Goal: Task Accomplishment & Management: Use online tool/utility

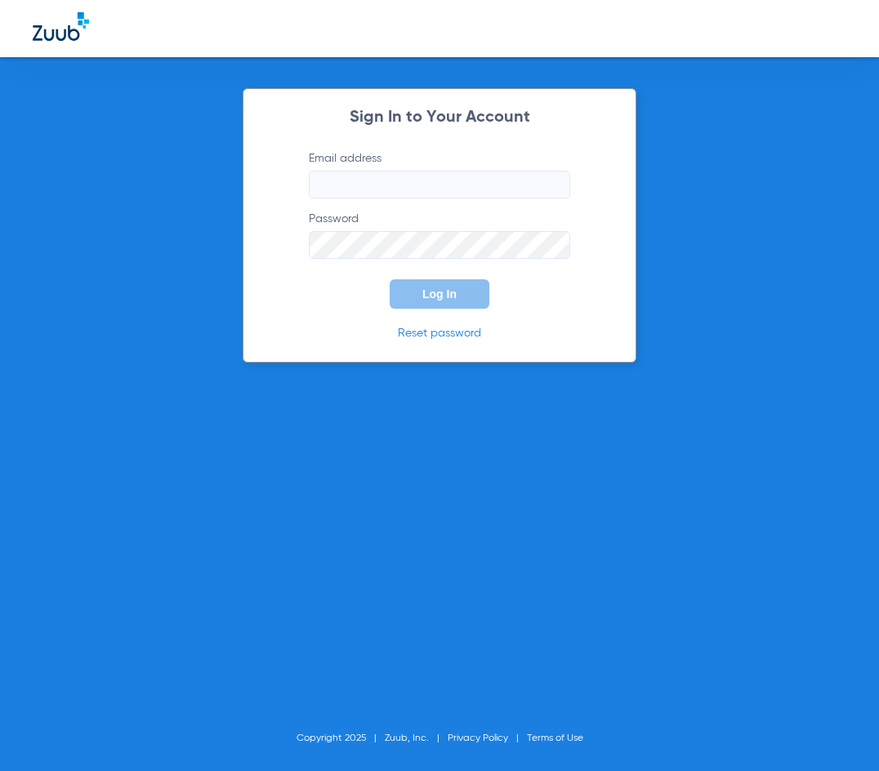
type input "[EMAIL_ADDRESS][DOMAIN_NAME]"
click at [435, 291] on span "Log In" at bounding box center [439, 294] width 34 height 13
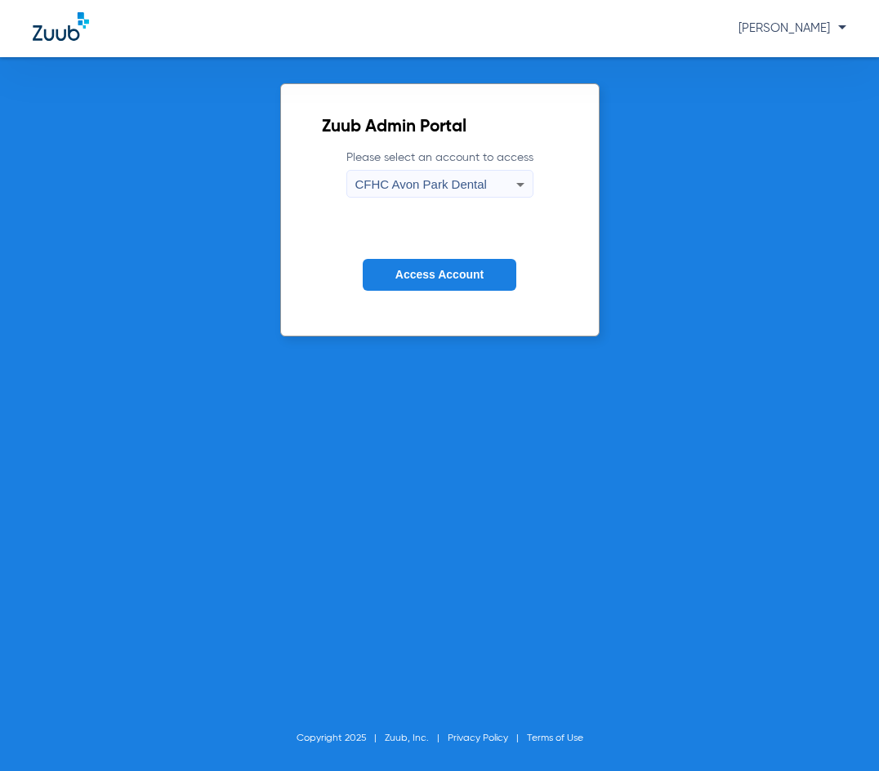
click at [420, 178] on span "CFHC Avon Park Dental" at bounding box center [421, 184] width 132 height 14
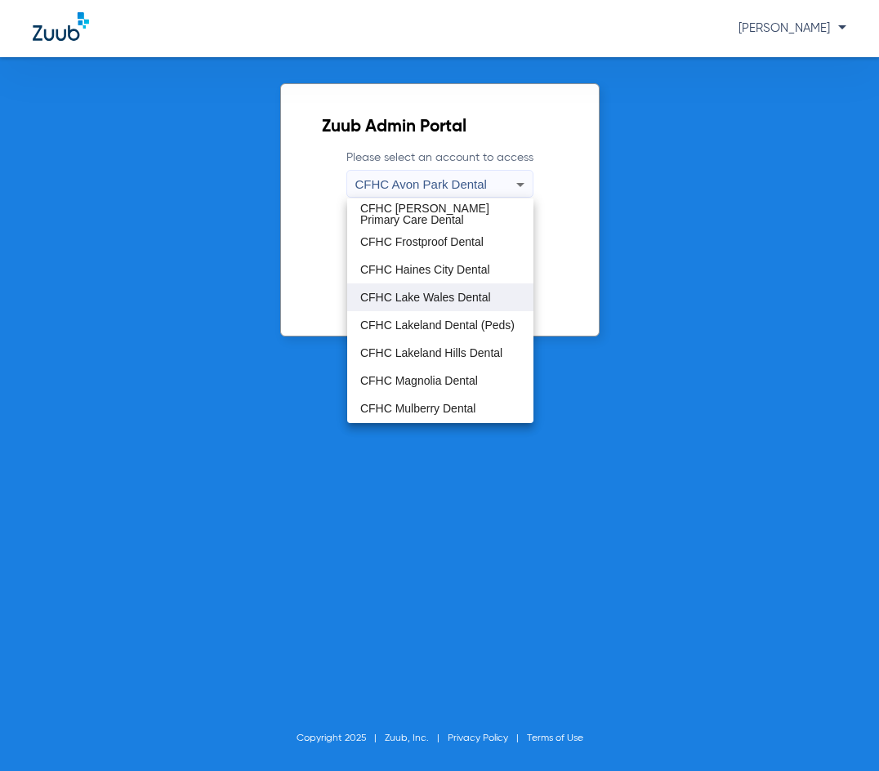
scroll to position [109, 0]
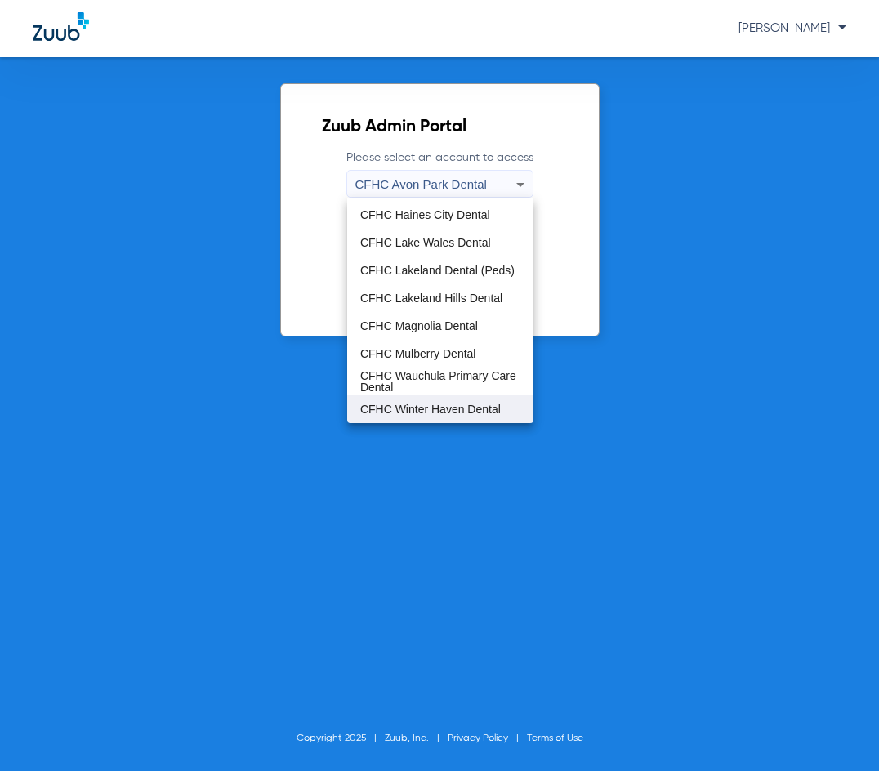
click at [439, 402] on mat-option "CFHC Winter Haven Dental" at bounding box center [440, 410] width 186 height 28
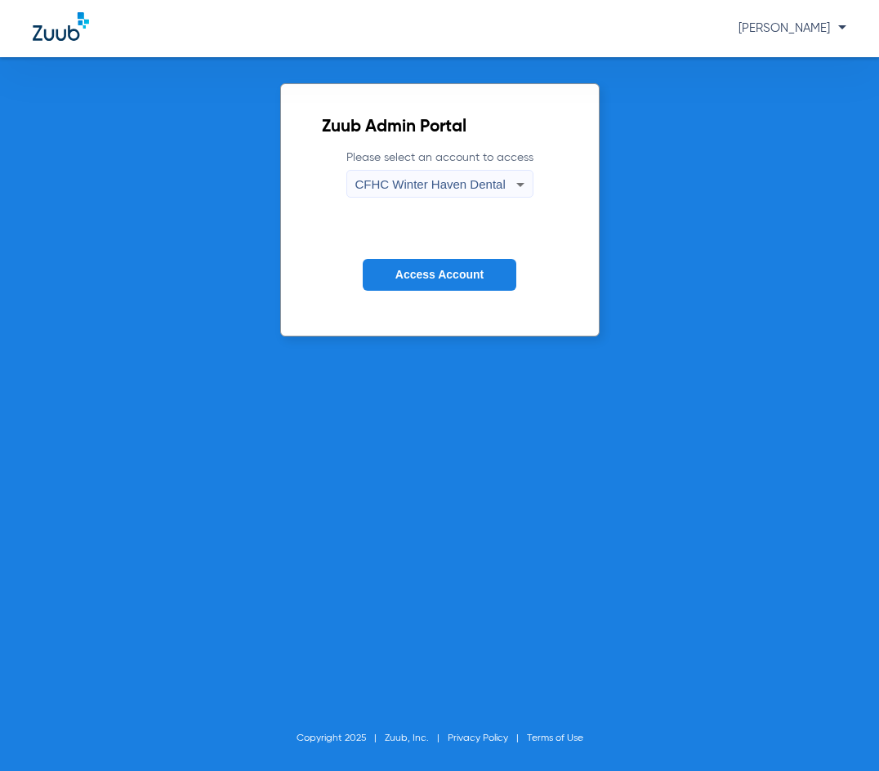
click at [422, 278] on span "Access Account" at bounding box center [440, 274] width 88 height 13
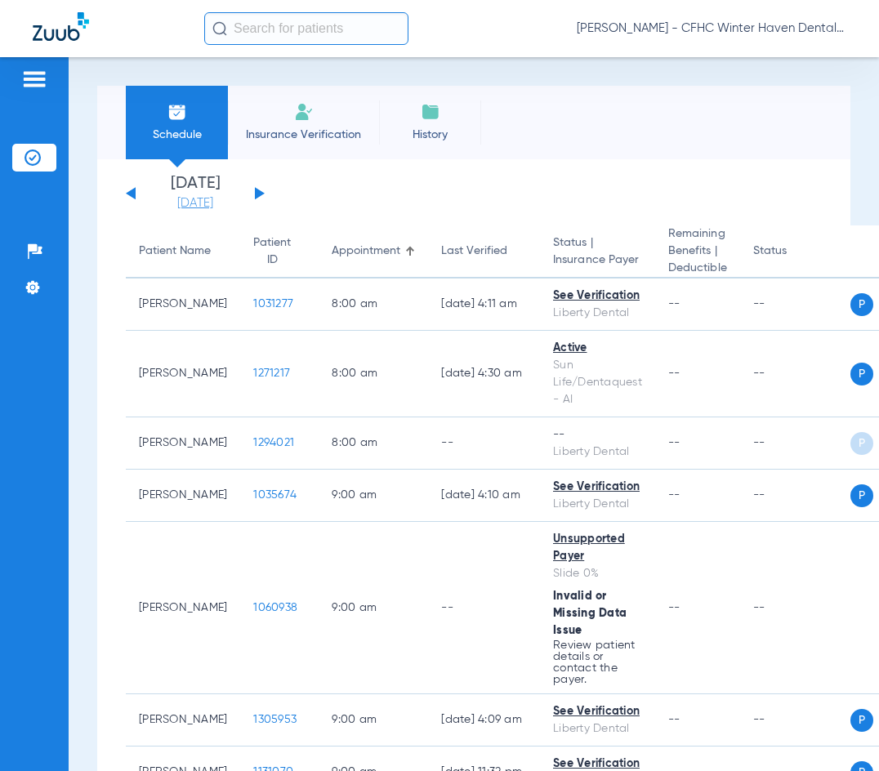
click at [205, 203] on link "[DATE]" at bounding box center [195, 203] width 98 height 16
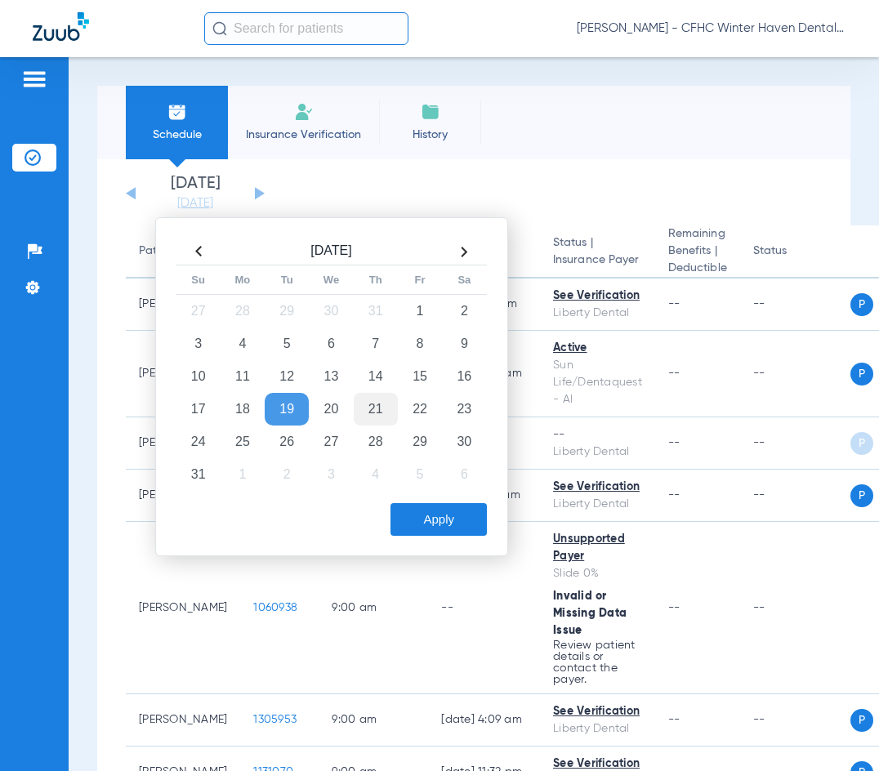
click at [373, 410] on td "21" at bounding box center [376, 409] width 44 height 33
click at [430, 516] on button "Apply" at bounding box center [439, 519] width 96 height 33
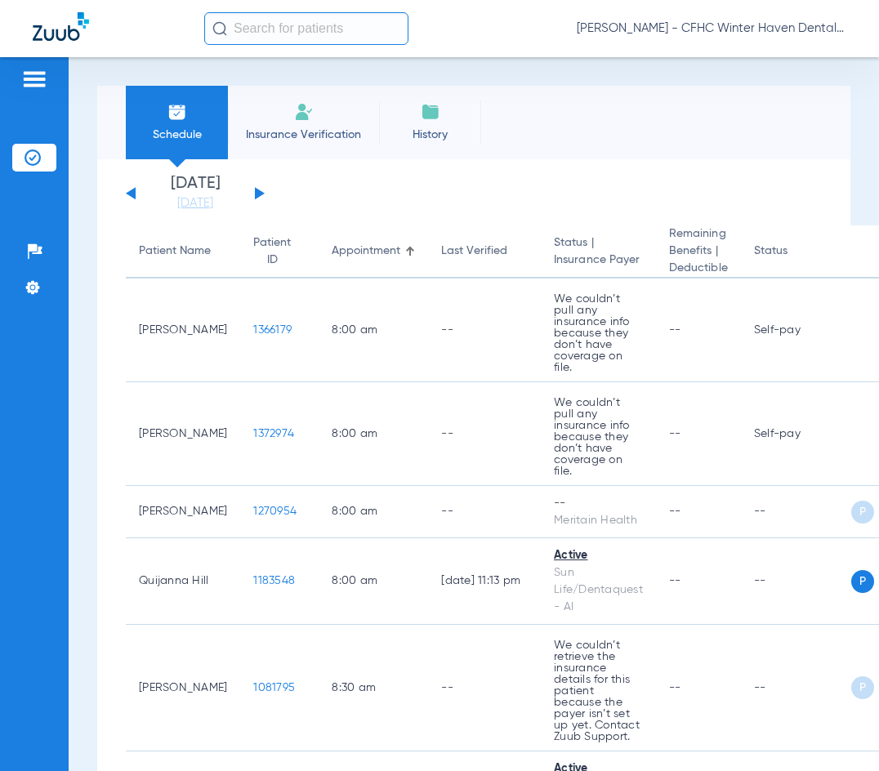
click at [579, 104] on div "Schedule Insurance Verification History Last Appt. Sync Time: [DATE] - 09:41 AM" at bounding box center [473, 123] width 753 height 74
click at [534, 96] on div "Schedule Insurance Verification History Last Appt. Sync Time: [DATE] - 09:44 AM" at bounding box center [473, 123] width 753 height 74
click at [543, 123] on div "Schedule Insurance Verification History Last Appt. Sync Time: [DATE] - 09:48 AM" at bounding box center [473, 123] width 753 height 74
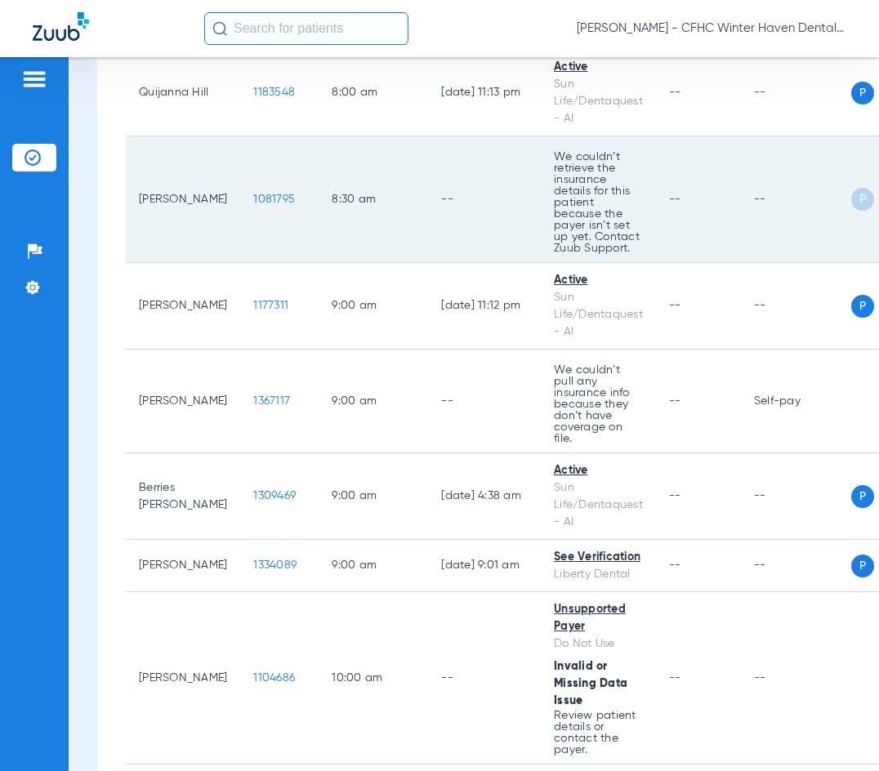
scroll to position [490, 0]
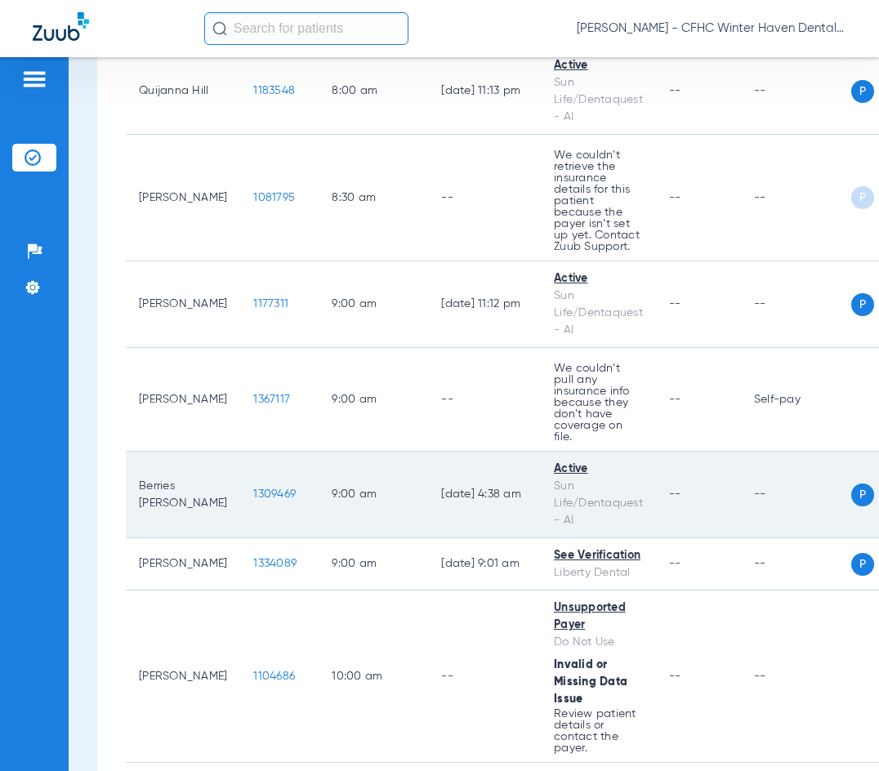
click at [253, 489] on span "1309469" at bounding box center [274, 494] width 42 height 11
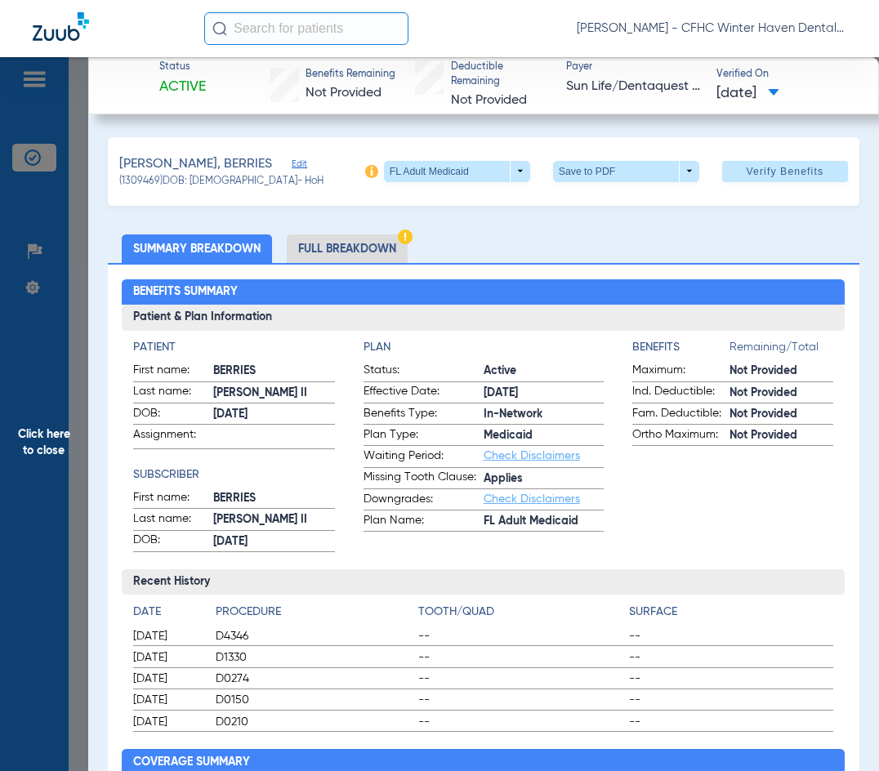
click at [607, 172] on span at bounding box center [625, 171] width 39 height 39
click at [614, 203] on span "Save to PDF" at bounding box center [620, 203] width 65 height 11
click at [50, 436] on span "Click here to close" at bounding box center [44, 442] width 88 height 771
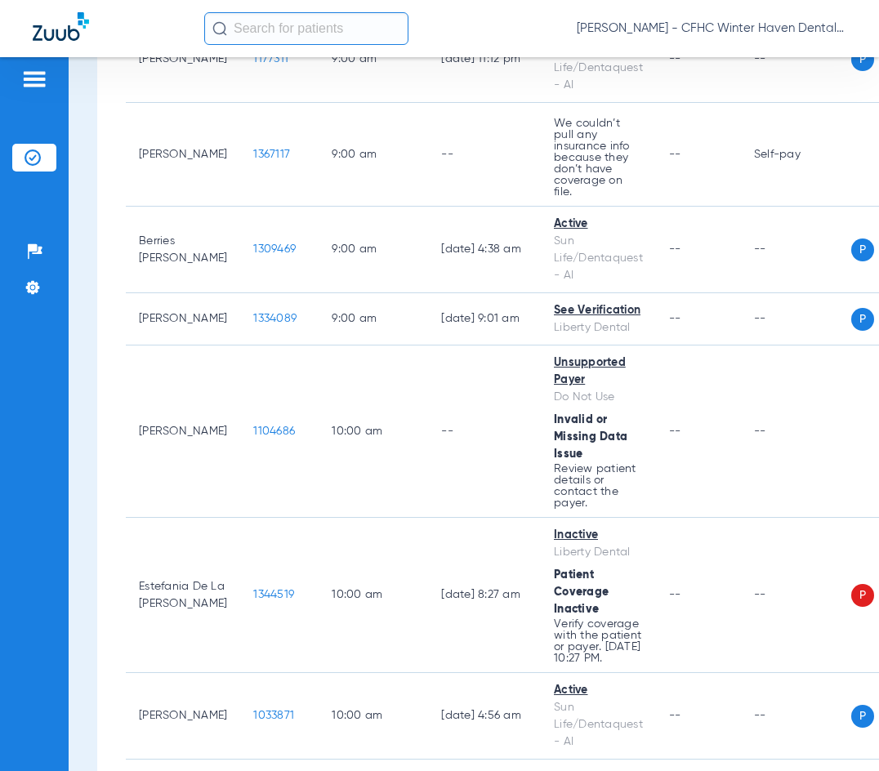
scroll to position [817, 0]
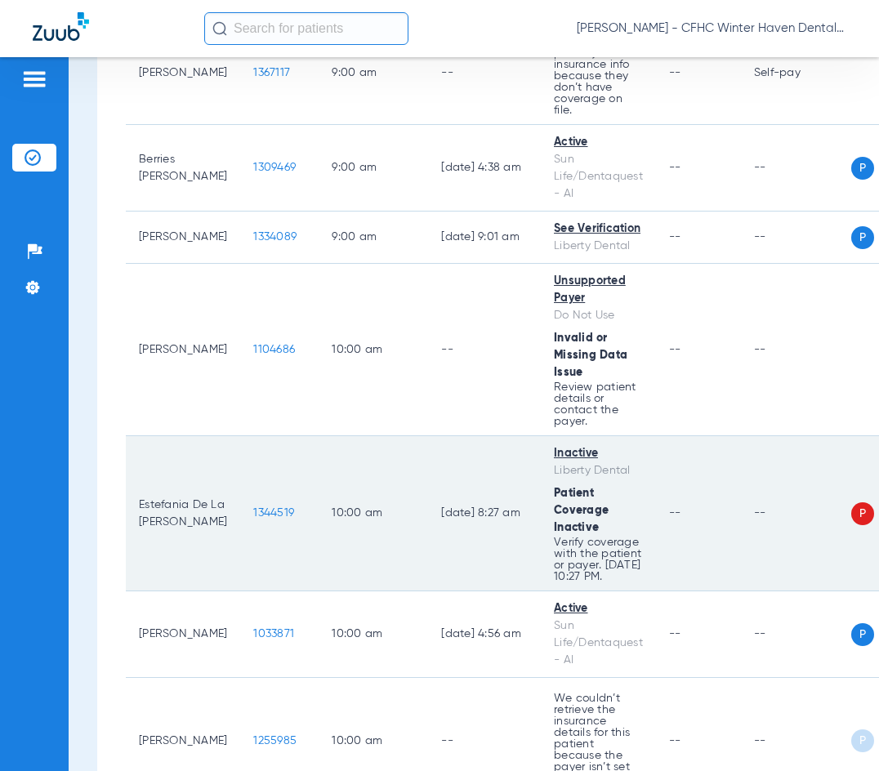
click at [253, 507] on span "1344519" at bounding box center [273, 512] width 41 height 11
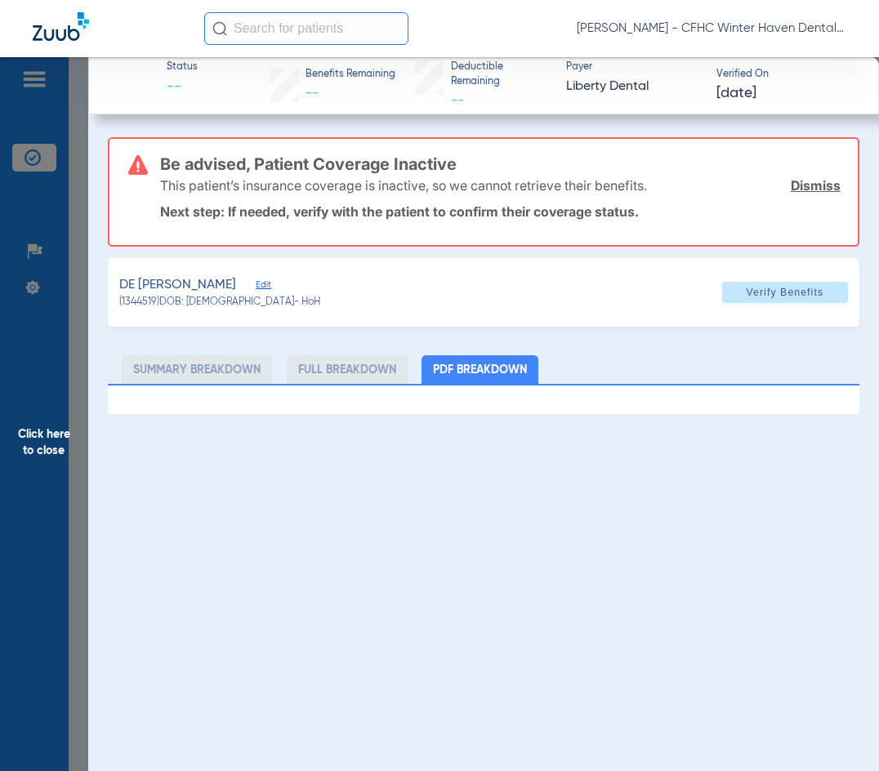
click at [43, 440] on span "Click here to close" at bounding box center [44, 442] width 88 height 771
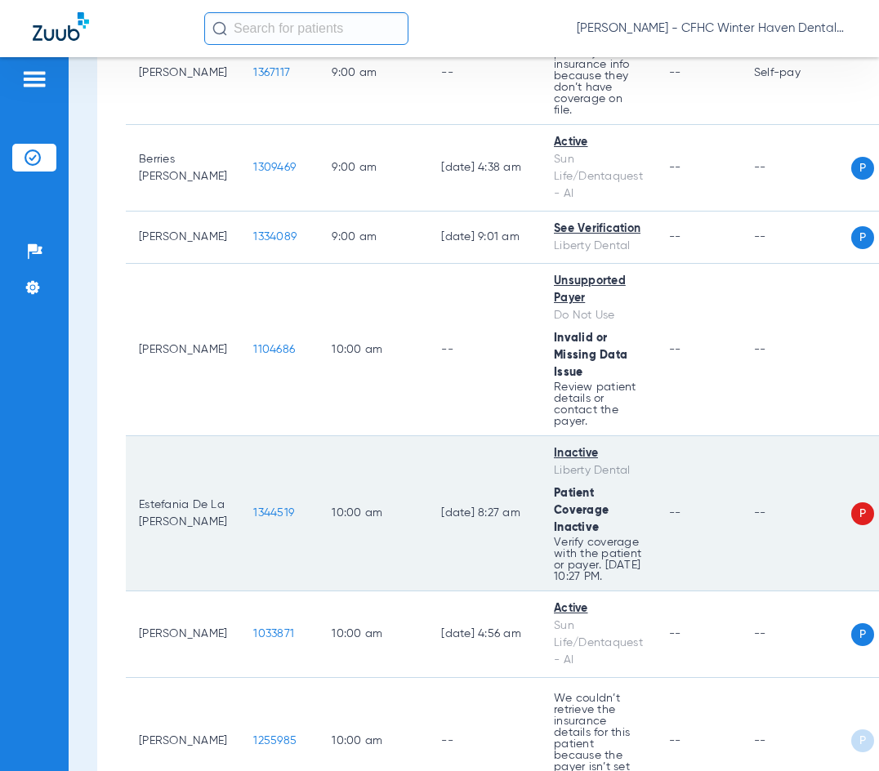
click at [253, 507] on span "1344519" at bounding box center [273, 512] width 41 height 11
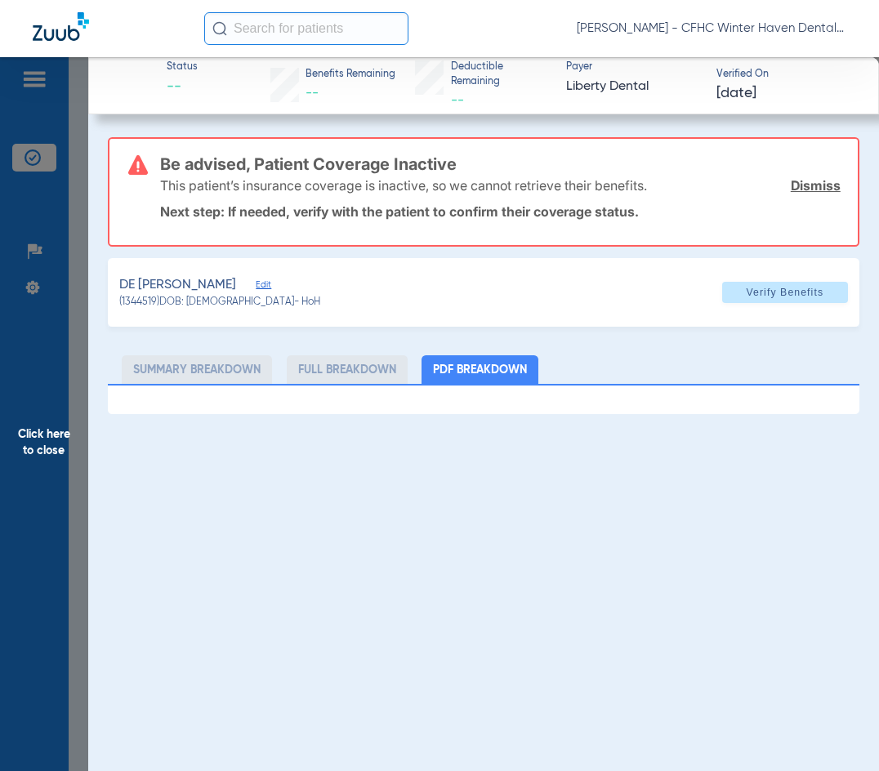
click at [43, 451] on span "Click here to close" at bounding box center [44, 442] width 88 height 771
